Goal: Check status: Check status

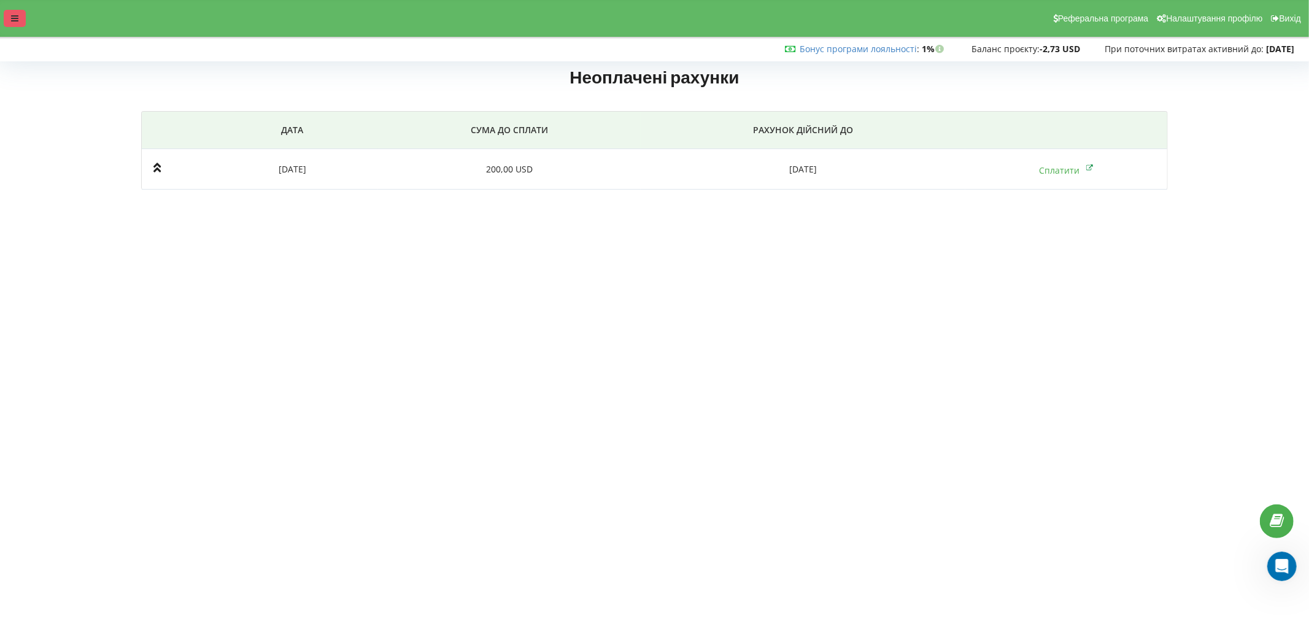
click at [21, 18] on div at bounding box center [15, 18] width 22 height 17
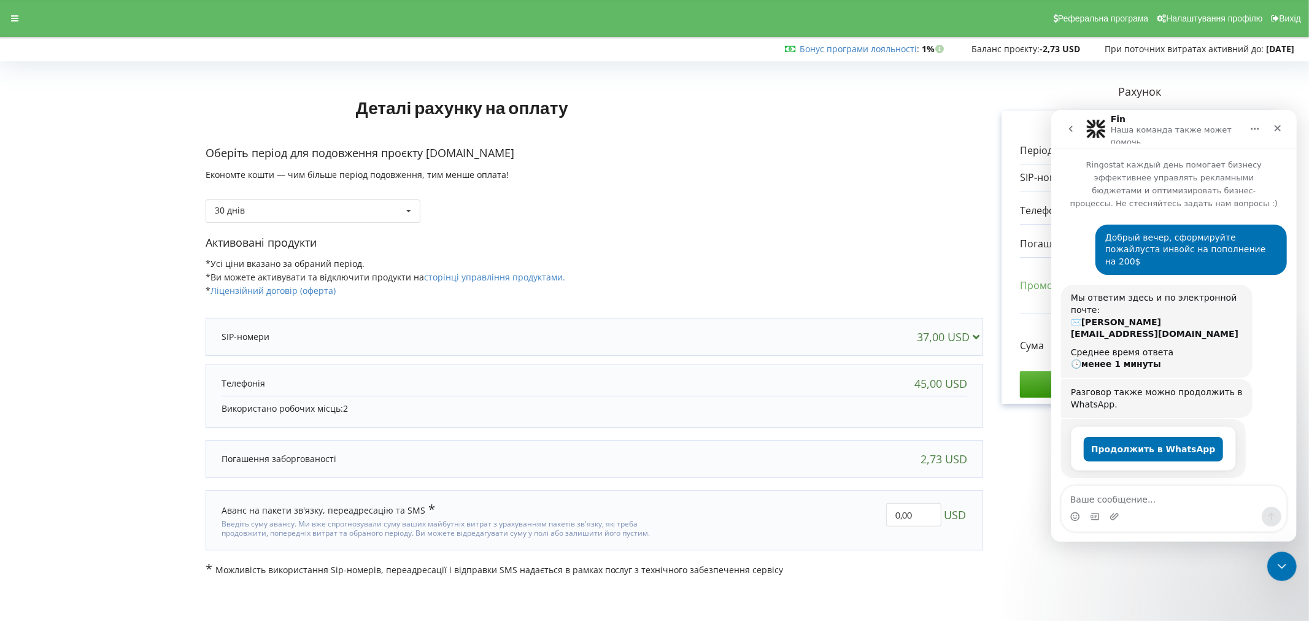
scroll to position [682, 0]
